Goal: Task Accomplishment & Management: Complete application form

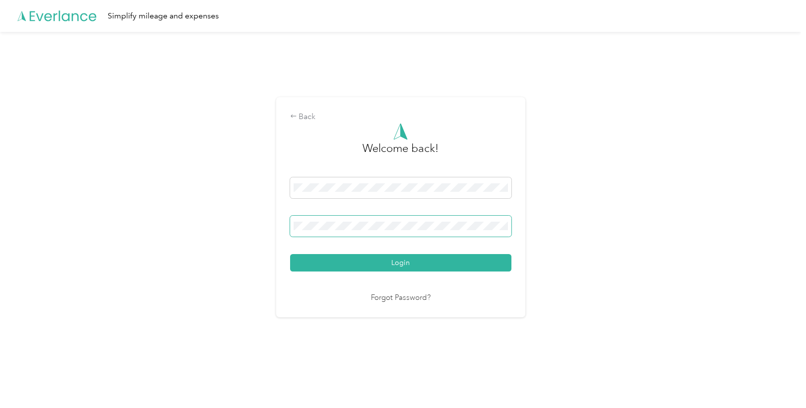
click at [290, 254] on button "Login" at bounding box center [400, 262] width 221 height 17
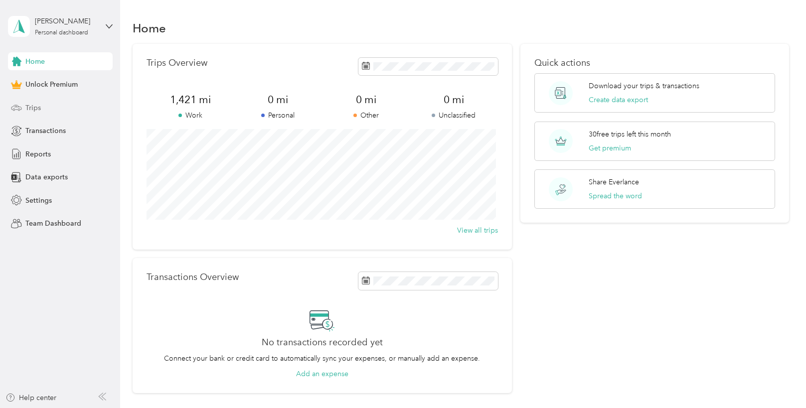
click at [46, 107] on div "Trips" at bounding box center [60, 108] width 105 height 18
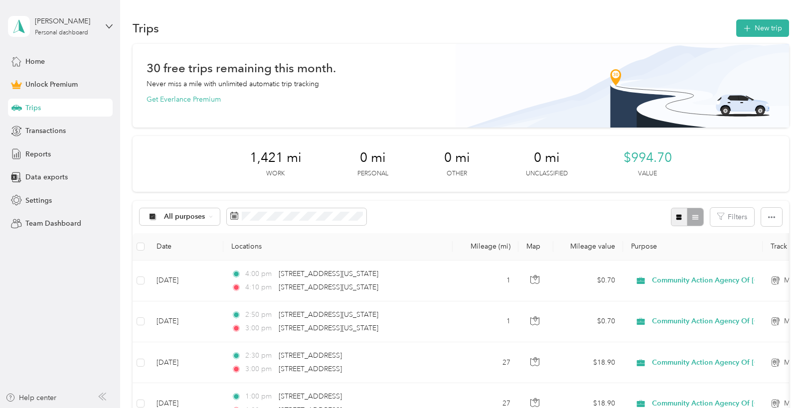
click at [675, 216] on icon "button" at bounding box center [678, 217] width 7 height 7
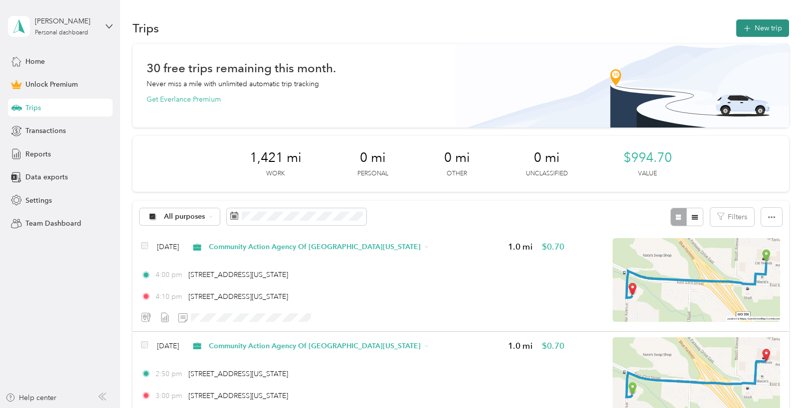
click at [758, 27] on button "New trip" at bounding box center [762, 27] width 53 height 17
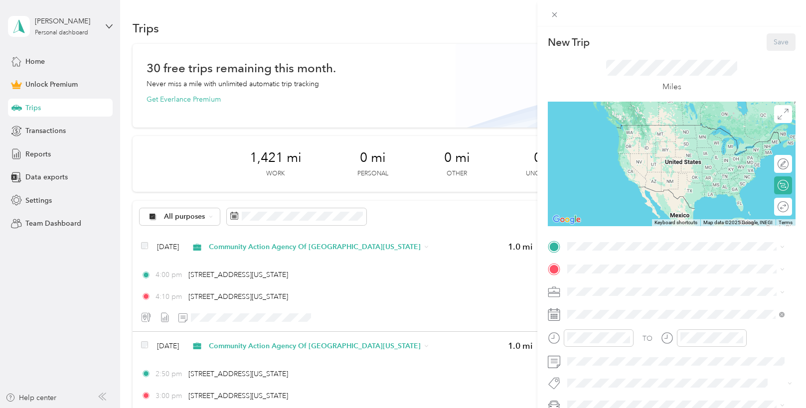
click at [534, 286] on div "New Trip Save This trip cannot be edited because it is either under review, app…" at bounding box center [403, 204] width 806 height 408
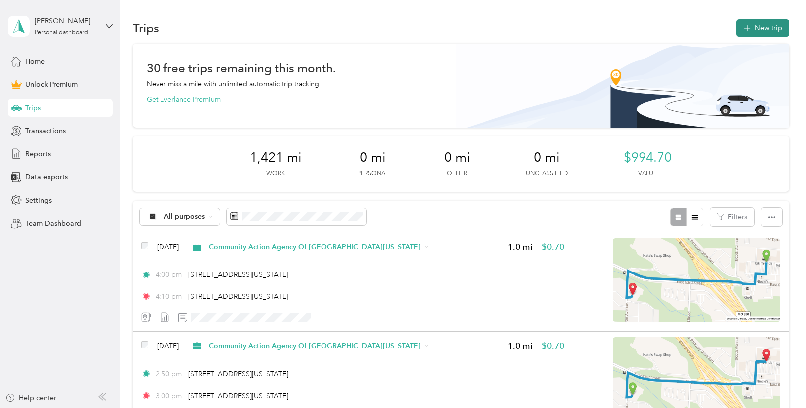
click at [748, 32] on span "button" at bounding box center [747, 28] width 8 height 8
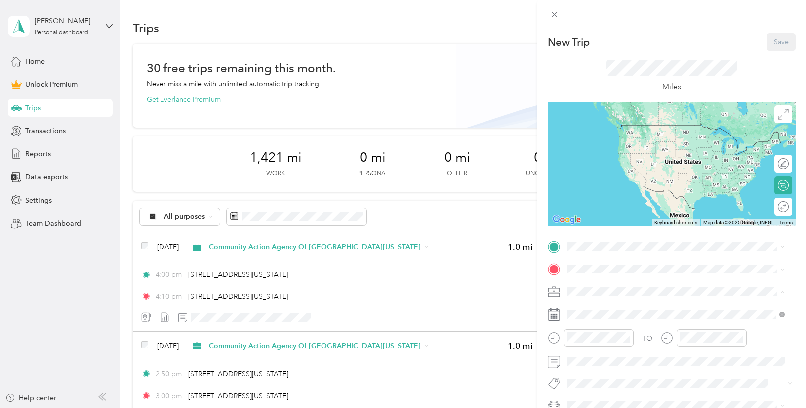
click at [605, 186] on span "Community Action Agency Of [GEOGRAPHIC_DATA][US_STATE]" at bounding box center [673, 187] width 205 height 8
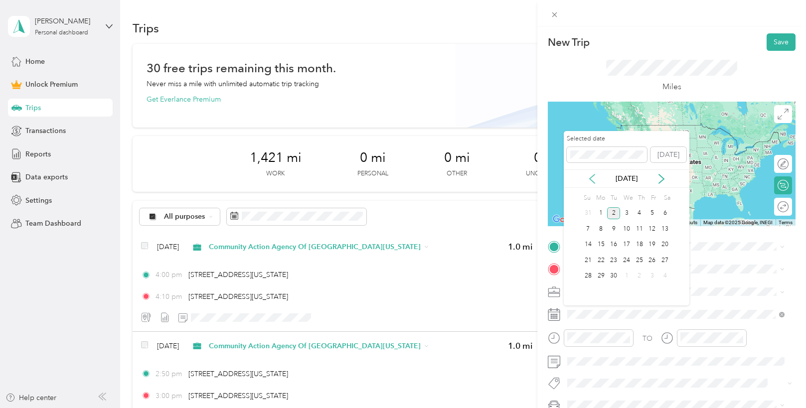
click at [590, 177] on icon at bounding box center [592, 179] width 10 height 10
click at [614, 225] on div "5" at bounding box center [613, 229] width 13 height 12
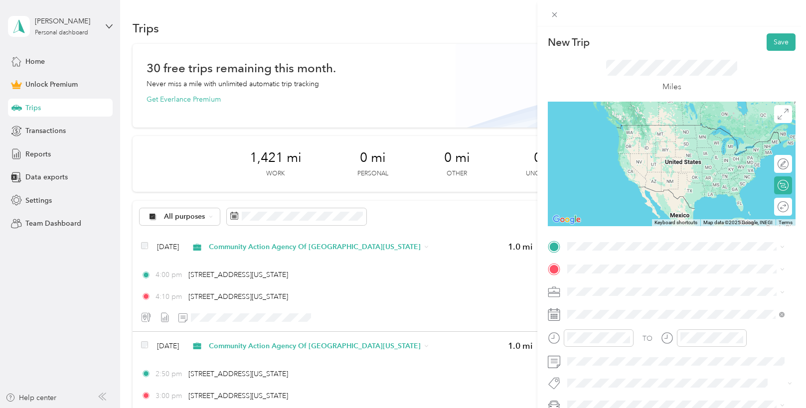
click at [608, 280] on span "[STREET_ADDRESS][US_STATE][US_STATE]" at bounding box center [654, 280] width 136 height 9
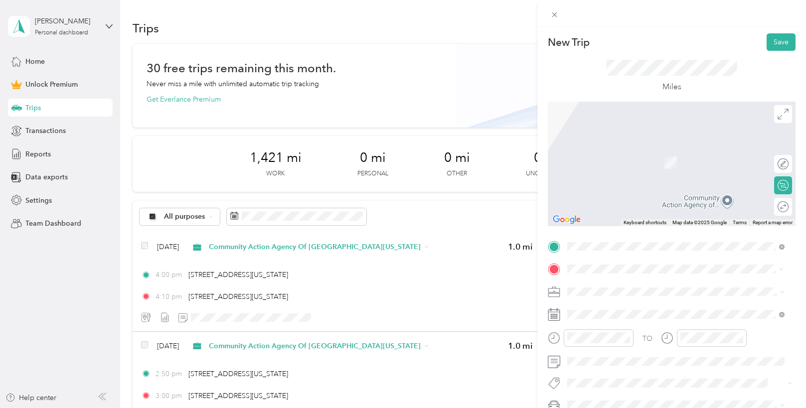
click at [652, 153] on span "[STREET_ADDRESS][US_STATE]" at bounding box center [636, 148] width 100 height 9
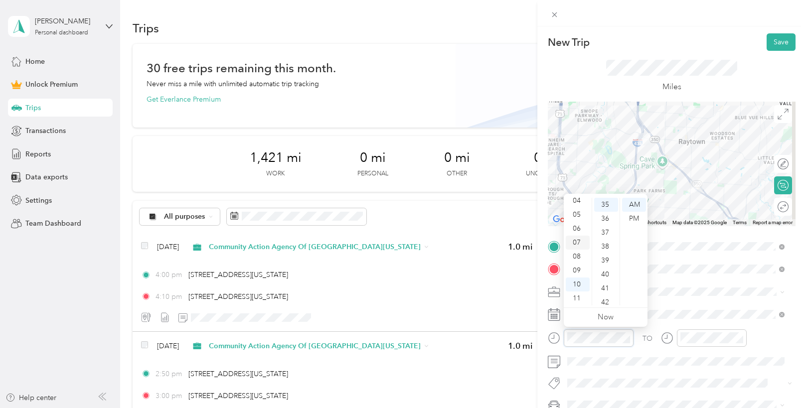
scroll to position [10, 0]
click at [582, 251] on div "04" at bounding box center [578, 251] width 24 height 14
click at [606, 207] on div "00" at bounding box center [606, 205] width 24 height 14
click at [634, 220] on div "PM" at bounding box center [634, 219] width 24 height 14
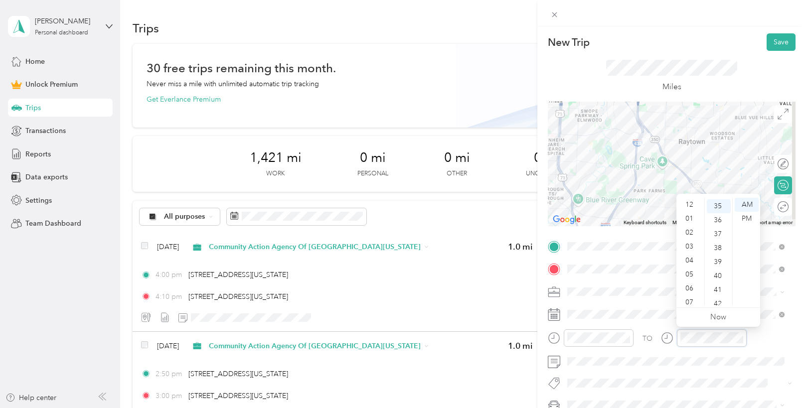
scroll to position [60, 0]
click at [691, 204] on div "04" at bounding box center [690, 201] width 24 height 14
click at [724, 261] on div "15" at bounding box center [719, 265] width 24 height 14
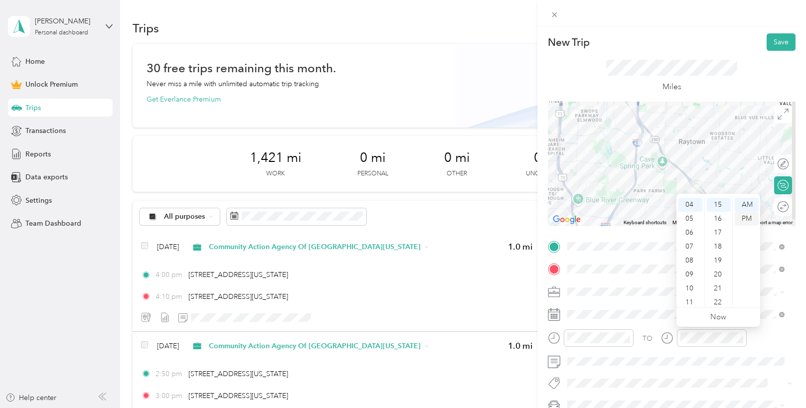
click at [745, 219] on div "PM" at bounding box center [747, 219] width 24 height 14
click at [767, 48] on button "Save" at bounding box center [781, 41] width 29 height 17
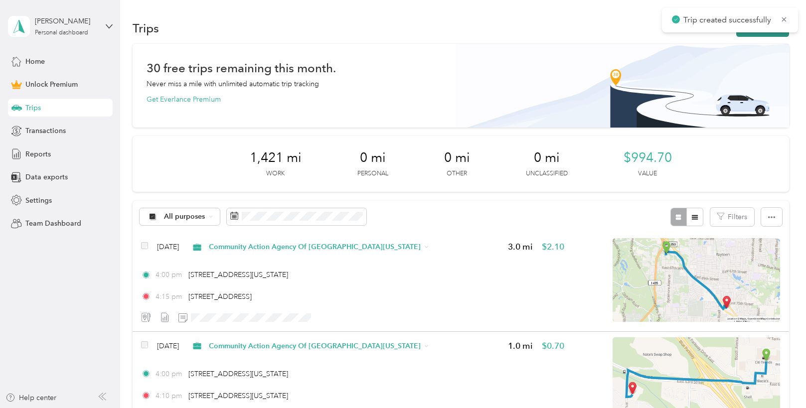
click at [743, 34] on button "New trip" at bounding box center [762, 27] width 53 height 17
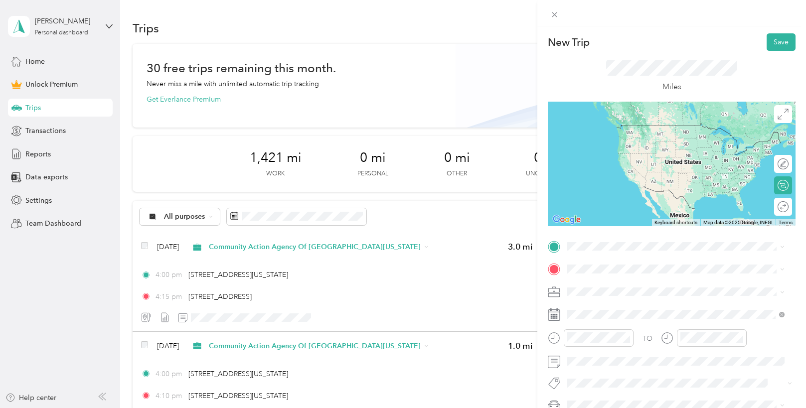
click at [606, 278] on span "[STREET_ADDRESS][US_STATE]" at bounding box center [636, 280] width 100 height 9
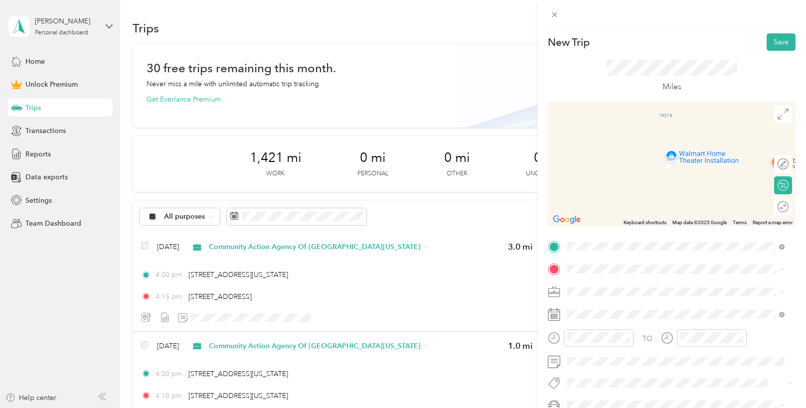
click at [604, 151] on span "[STREET_ADDRESS][US_STATE][US_STATE]" at bounding box center [654, 146] width 136 height 9
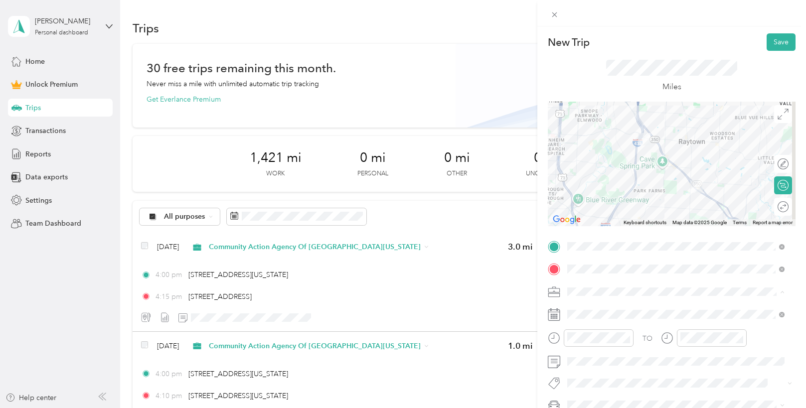
click at [642, 192] on ol "Work Personal Community Action Agency Of [GEOGRAPHIC_DATA][US_STATE] Other Char…" at bounding box center [676, 214] width 224 height 140
click at [566, 315] on span at bounding box center [680, 315] width 232 height 16
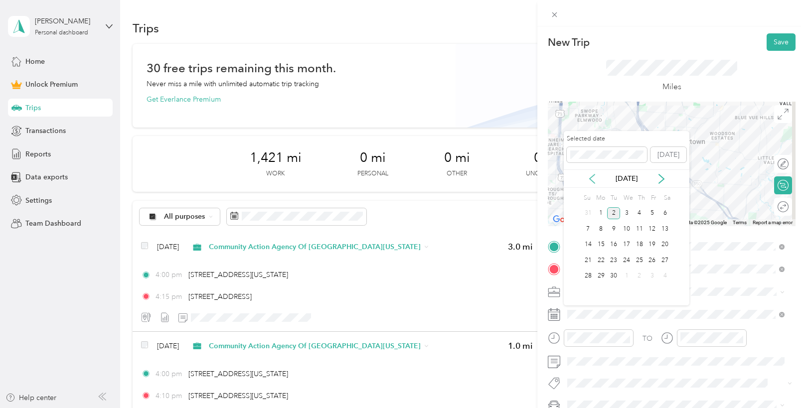
click at [593, 178] on icon at bounding box center [592, 179] width 10 height 10
click at [612, 226] on div "5" at bounding box center [613, 229] width 13 height 12
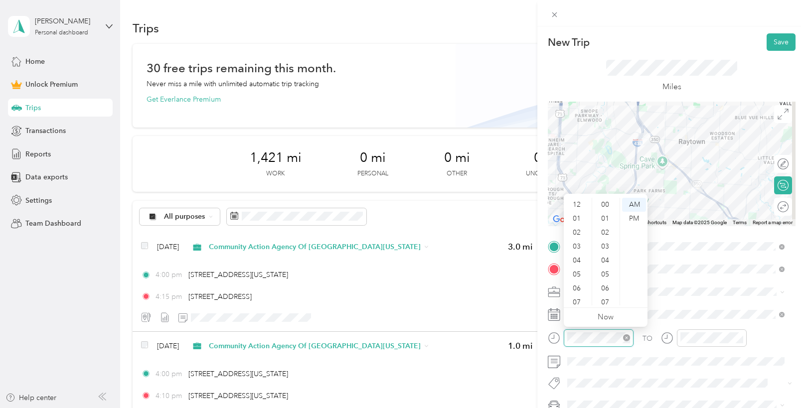
scroll to position [60, 0]
click at [581, 230] on div "06" at bounding box center [578, 229] width 24 height 14
click at [607, 235] on div "30" at bounding box center [606, 235] width 24 height 14
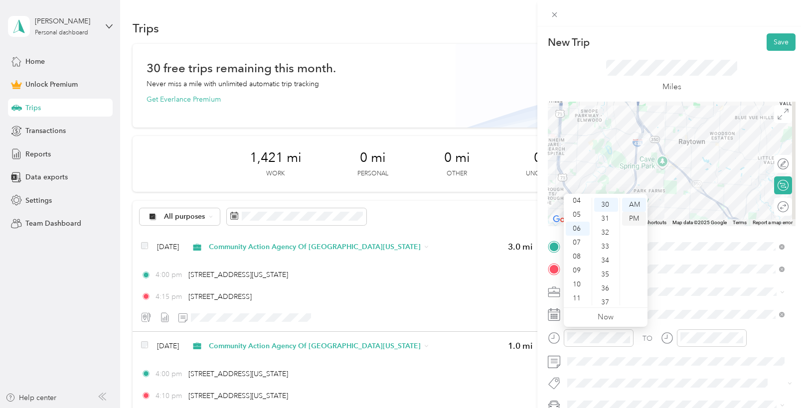
click at [639, 215] on div "PM" at bounding box center [634, 219] width 24 height 14
click at [577, 214] on div "05" at bounding box center [578, 215] width 24 height 14
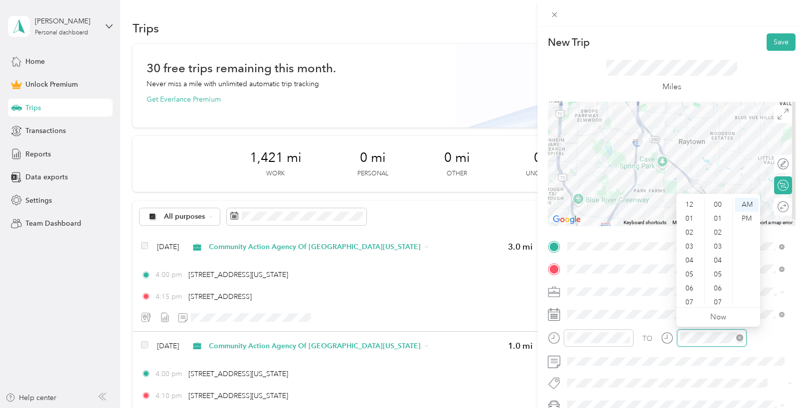
scroll to position [60, 0]
click at [695, 216] on div "05" at bounding box center [690, 215] width 24 height 14
click at [717, 293] on div "45" at bounding box center [719, 295] width 24 height 14
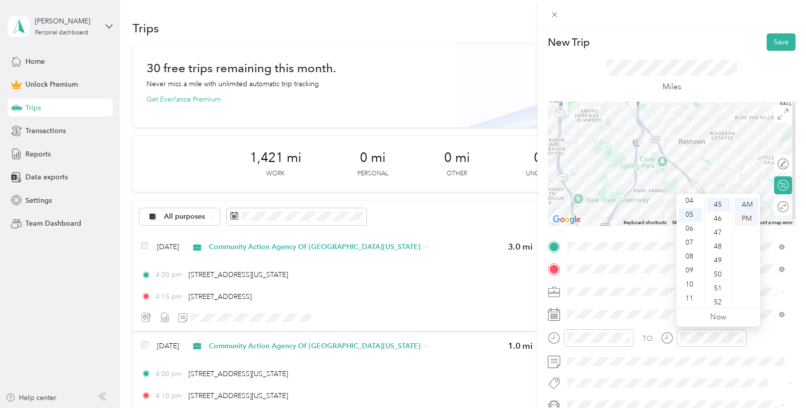
click at [739, 219] on div "PM" at bounding box center [747, 219] width 24 height 14
click at [796, 330] on form "New Trip Save This trip cannot be edited because it is either under review, app…" at bounding box center [671, 244] width 269 height 423
click at [778, 47] on button "Save" at bounding box center [781, 41] width 29 height 17
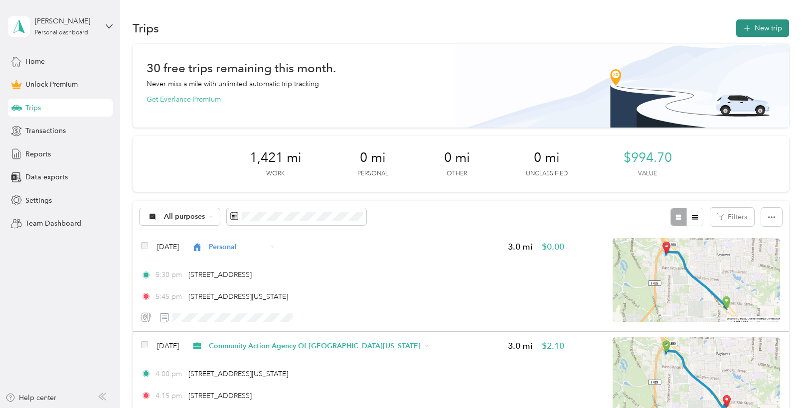
click at [762, 33] on button "New trip" at bounding box center [762, 27] width 53 height 17
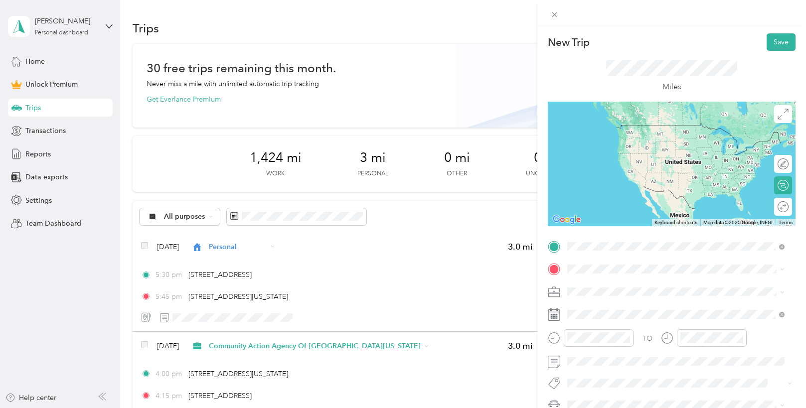
click at [613, 281] on span "[STREET_ADDRESS][US_STATE][US_STATE]" at bounding box center [654, 282] width 136 height 9
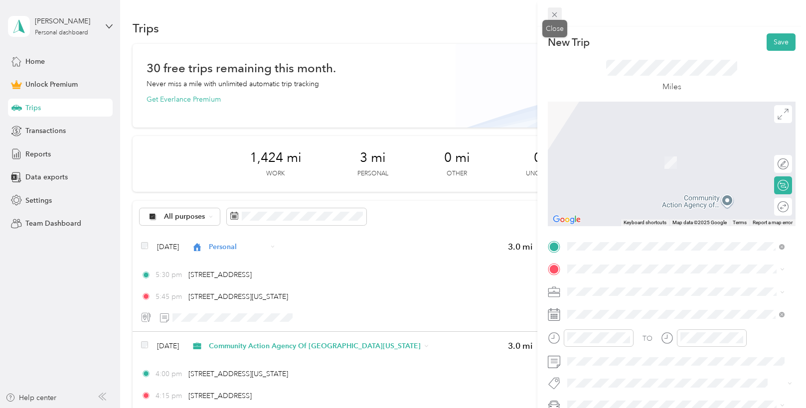
click at [558, 14] on icon at bounding box center [554, 14] width 8 height 8
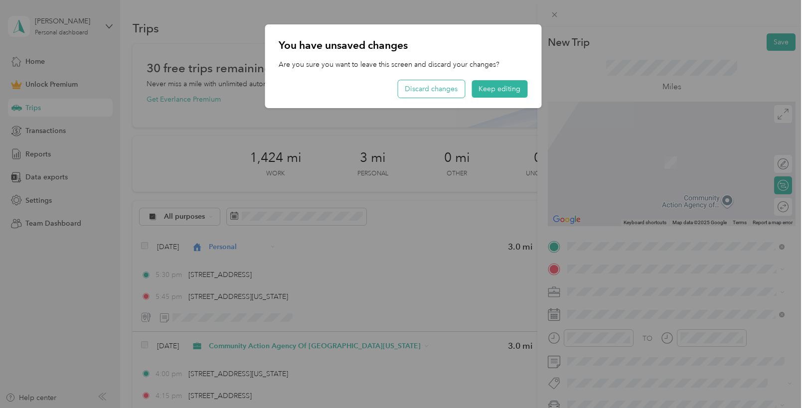
click at [449, 87] on button "Discard changes" at bounding box center [431, 88] width 67 height 17
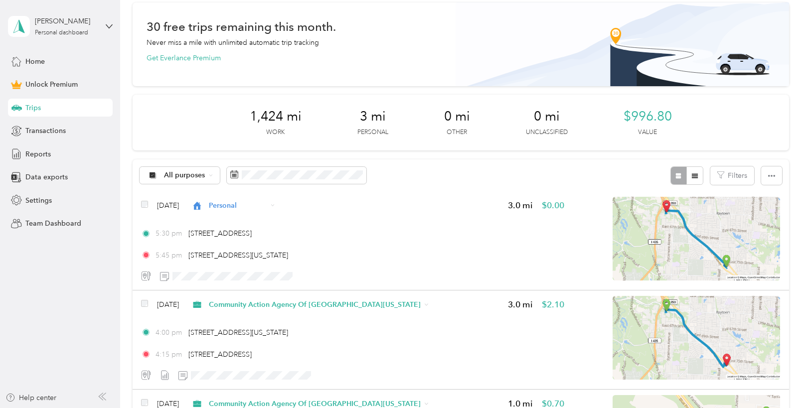
scroll to position [0, 0]
